Goal: Task Accomplishment & Management: Manage account settings

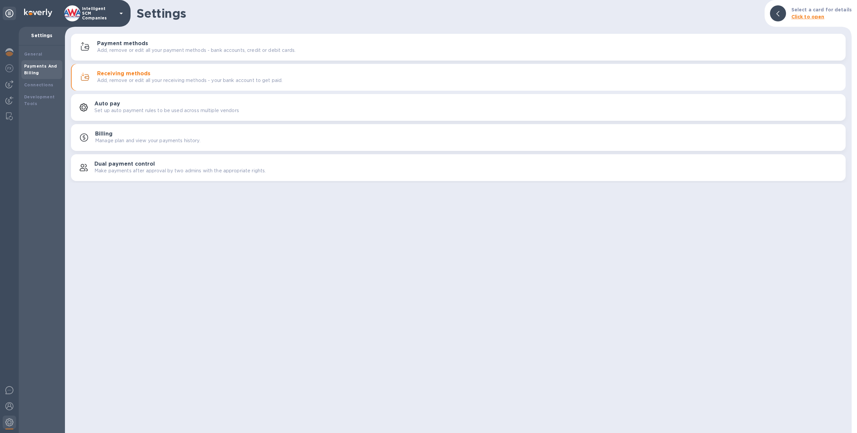
click at [82, 11] on p "Intelligent SCM Companies" at bounding box center [98, 13] width 33 height 14
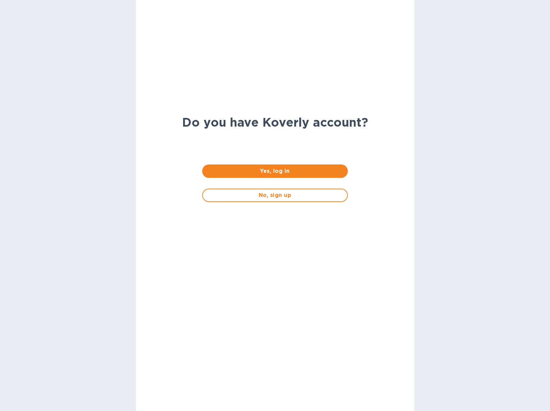
click at [242, 164] on div "Yes, log in" at bounding box center [275, 171] width 156 height 24
click at [242, 170] on span "Yes, log in" at bounding box center [274, 171] width 135 height 8
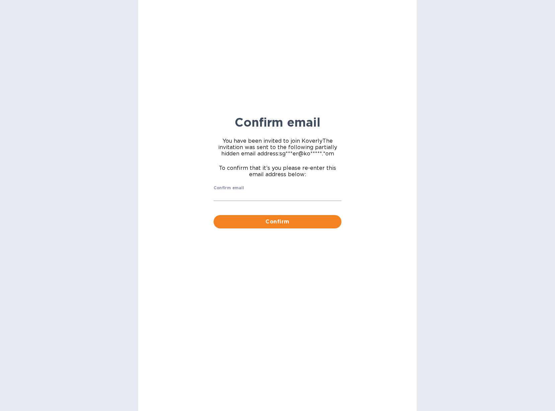
click at [237, 200] on input "Confirm email" at bounding box center [277, 196] width 128 height 10
